Goal: Task Accomplishment & Management: Manage account settings

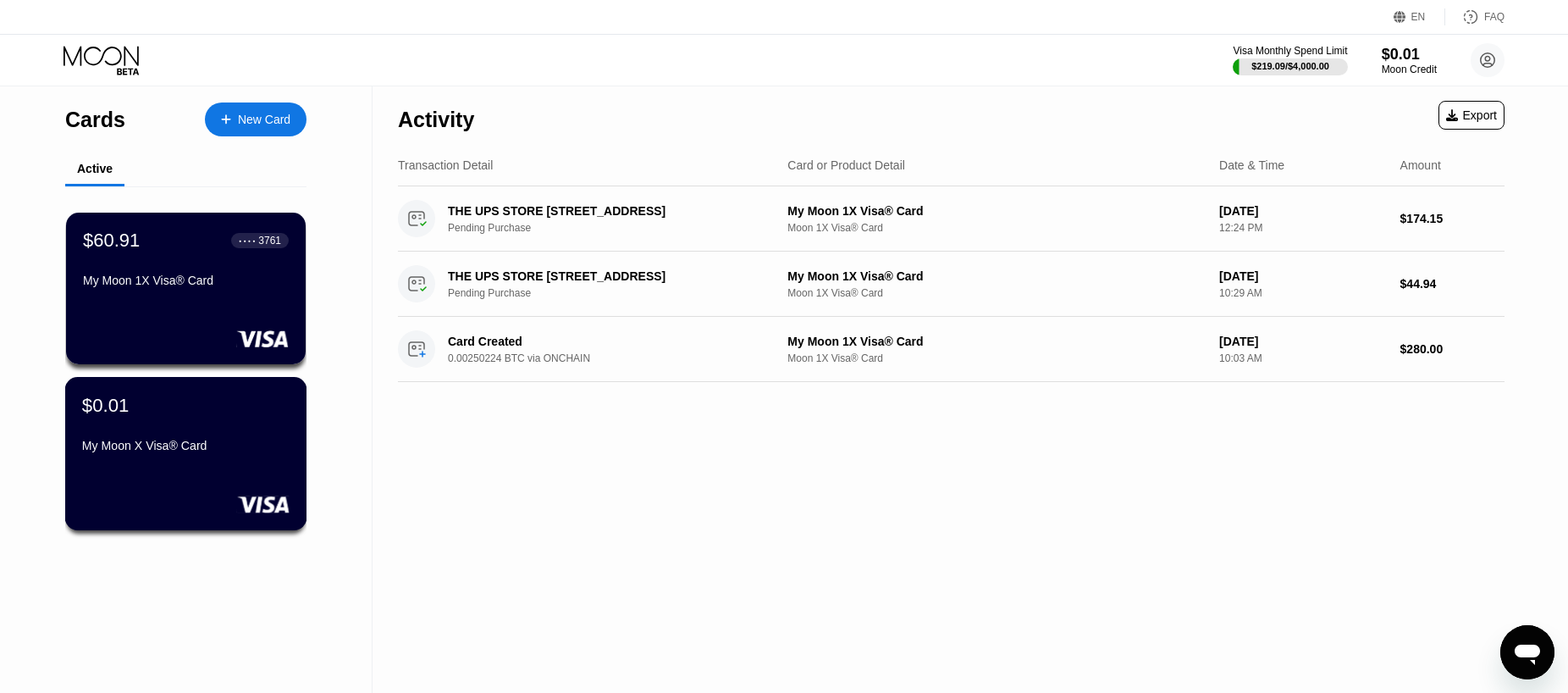
click at [243, 453] on div "My Moon X Visa® Card" at bounding box center [185, 445] width 208 height 13
